Goal: Use online tool/utility: Utilize a website feature to perform a specific function

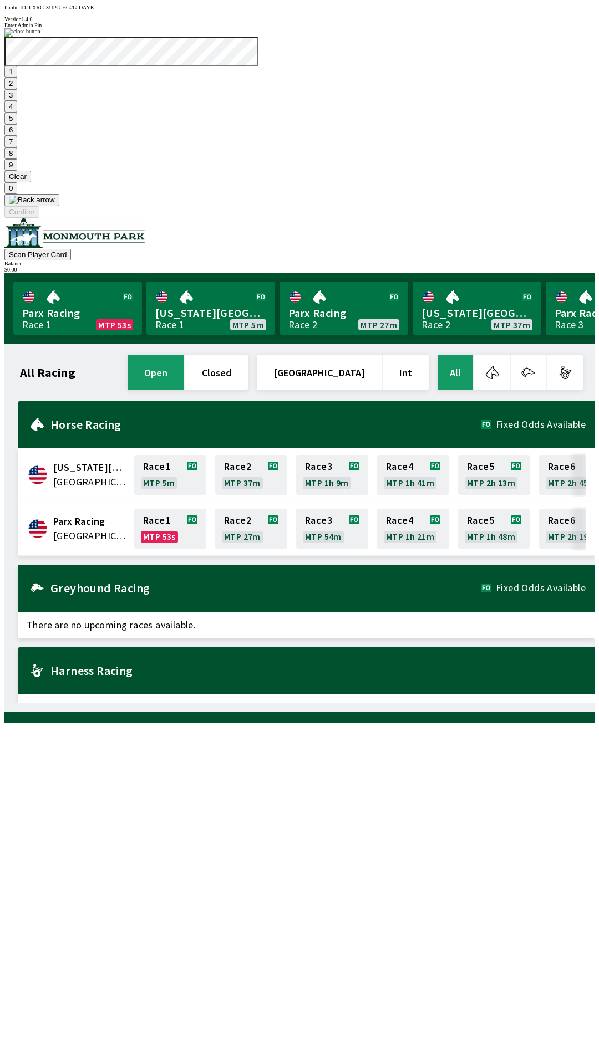
click at [17, 147] on button "7" at bounding box center [10, 142] width 13 height 12
click at [17, 101] on button "3" at bounding box center [10, 95] width 13 height 12
click at [39, 218] on button "Confirm" at bounding box center [21, 212] width 35 height 12
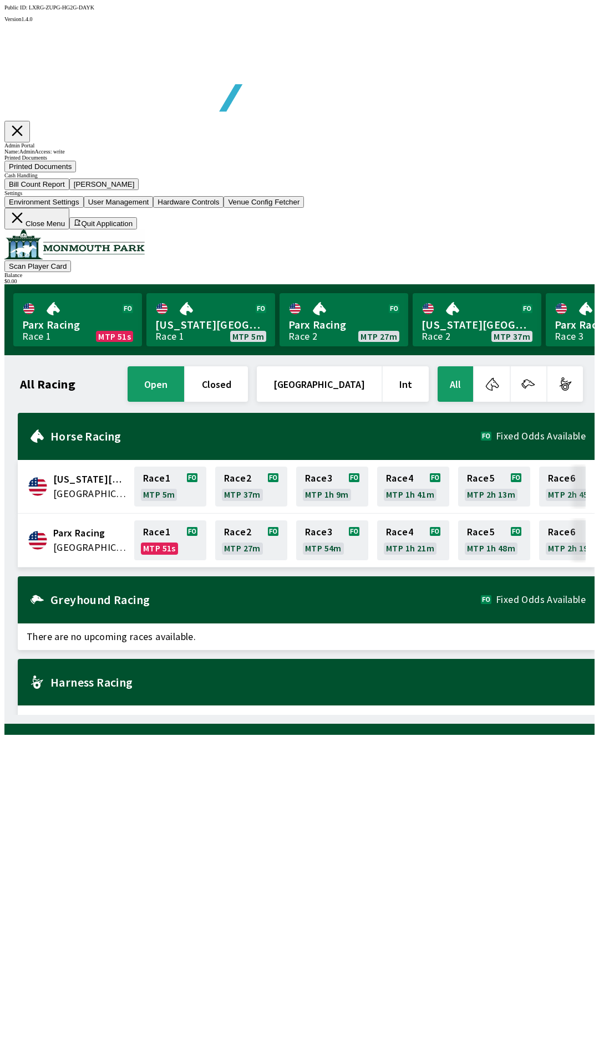
click at [69, 190] on button "Bill Count Report" at bounding box center [36, 184] width 65 height 12
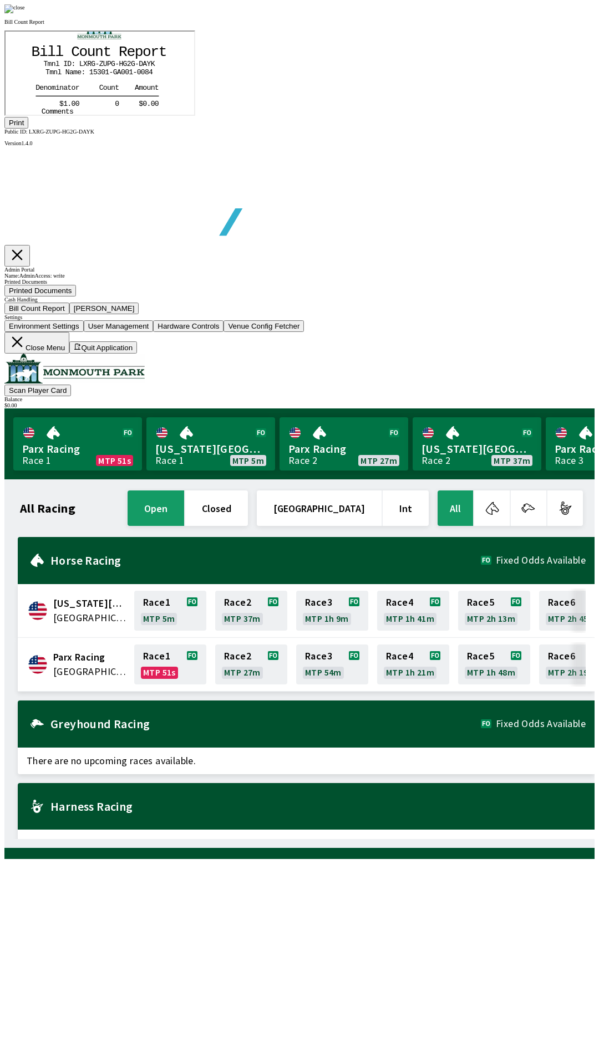
scroll to position [20, 0]
click at [28, 129] on button "Print" at bounding box center [16, 123] width 24 height 12
click at [516, 13] on div at bounding box center [299, 8] width 590 height 9
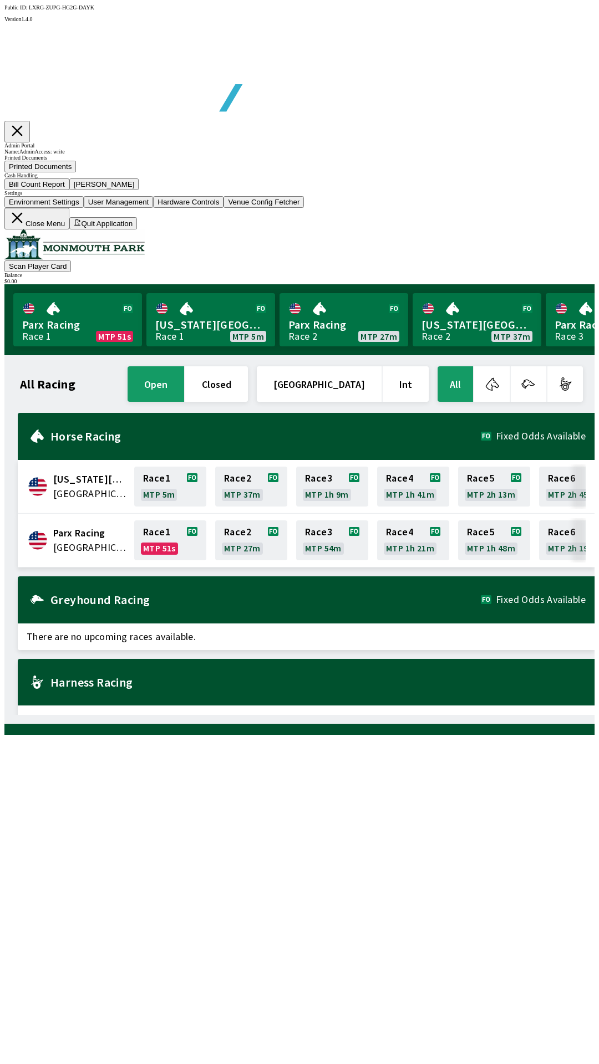
click at [139, 190] on button "[PERSON_NAME]" at bounding box center [104, 184] width 70 height 12
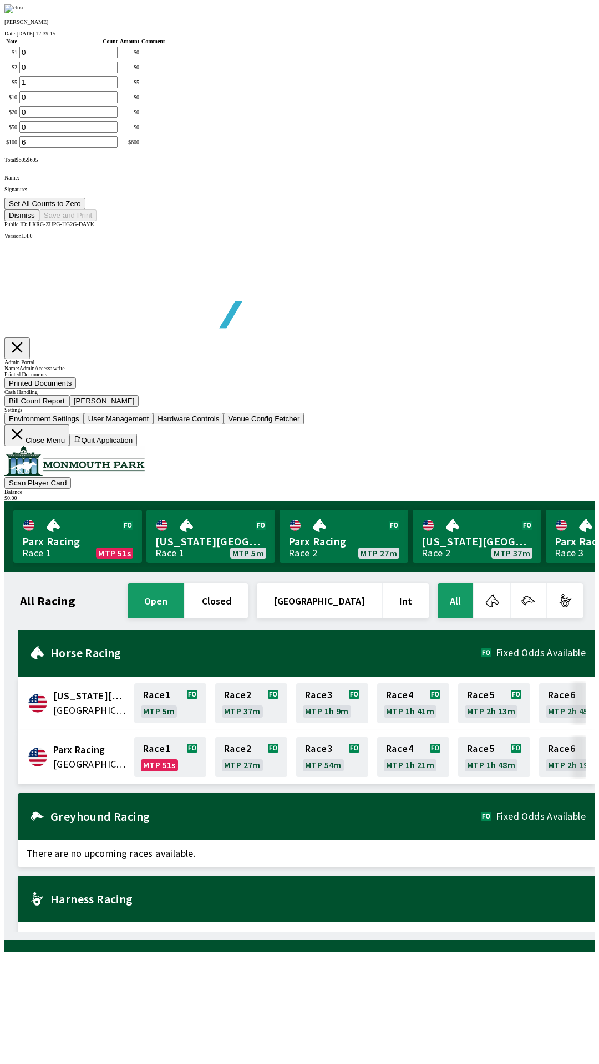
click at [85, 209] on button "Set All Counts to Zero" at bounding box center [44, 204] width 81 height 12
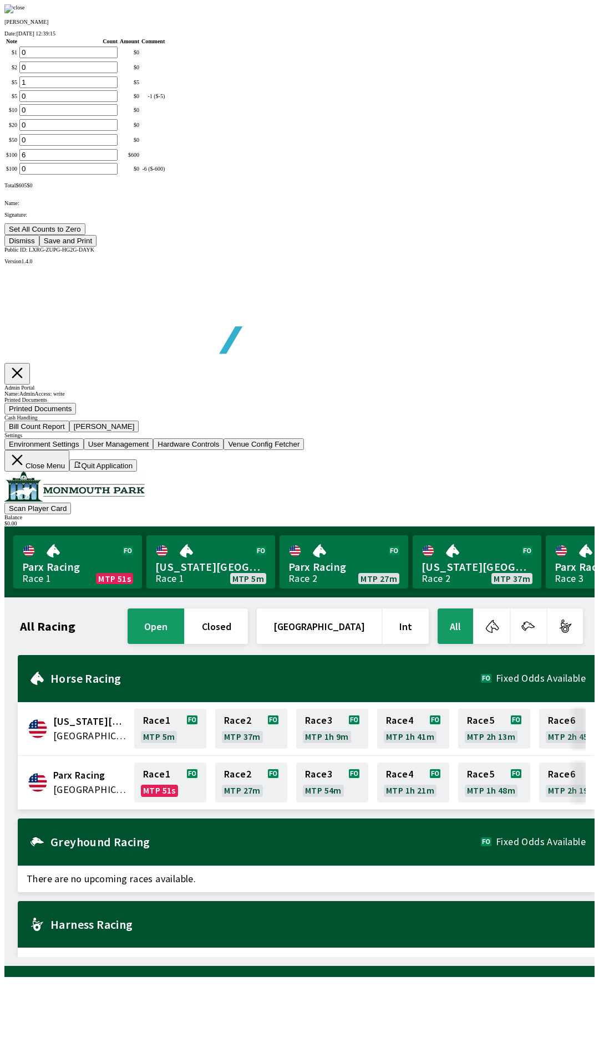
click at [96, 247] on button "Save and Print" at bounding box center [67, 241] width 57 height 12
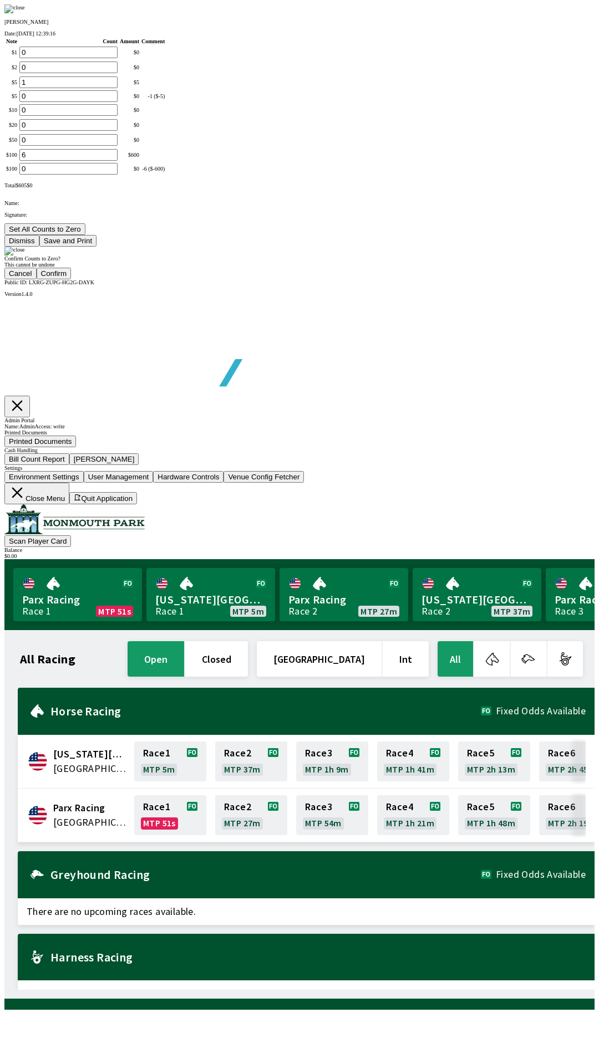
click at [71, 279] on button "Confirm" at bounding box center [54, 274] width 35 height 12
type input "0"
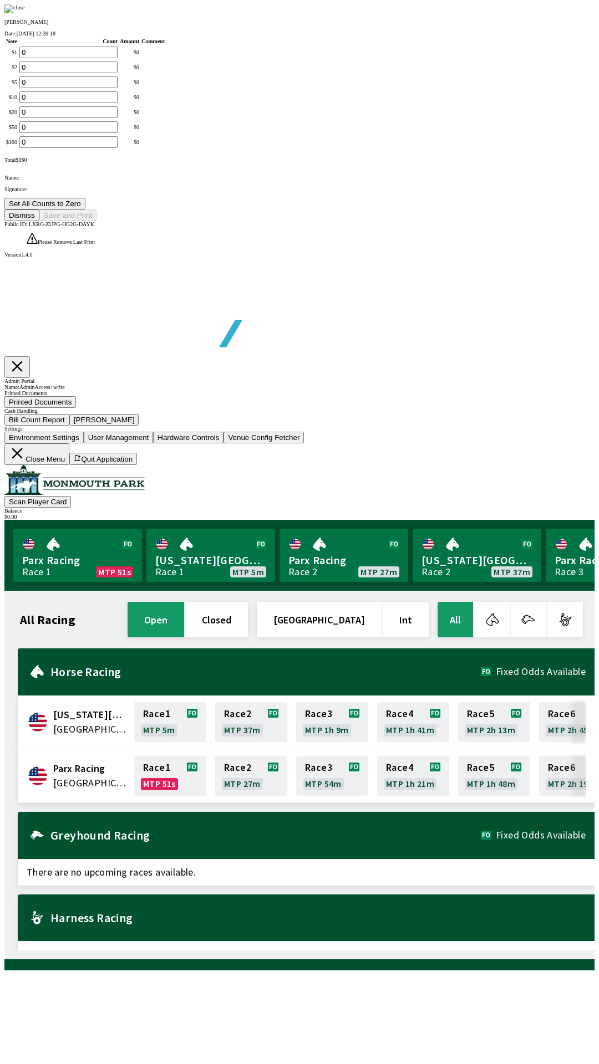
click at [39, 221] on button "Dismiss" at bounding box center [21, 215] width 35 height 12
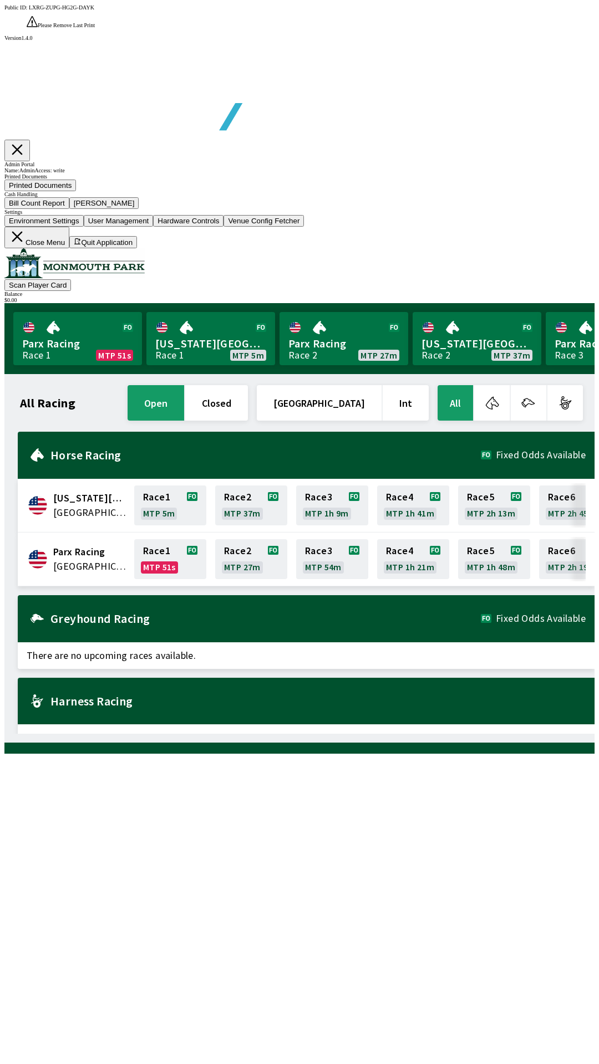
click at [69, 248] on button "Close Menu" at bounding box center [36, 238] width 65 height 22
